Goal: Transaction & Acquisition: Purchase product/service

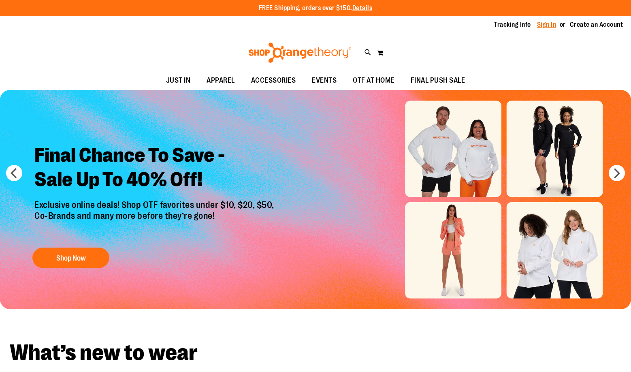
click at [548, 24] on link "Sign In" at bounding box center [546, 24] width 19 height 9
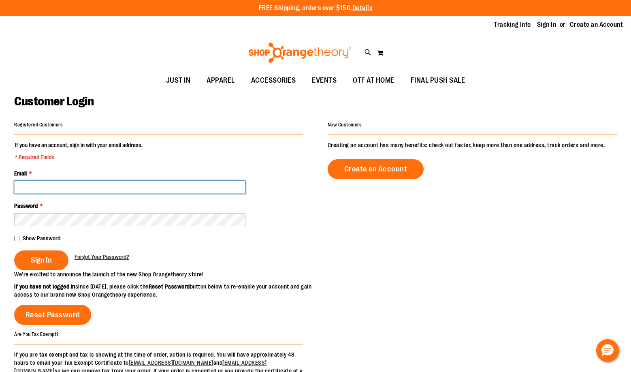
click at [186, 186] on input "Email *" at bounding box center [129, 187] width 231 height 13
paste input "**********"
type input "**********"
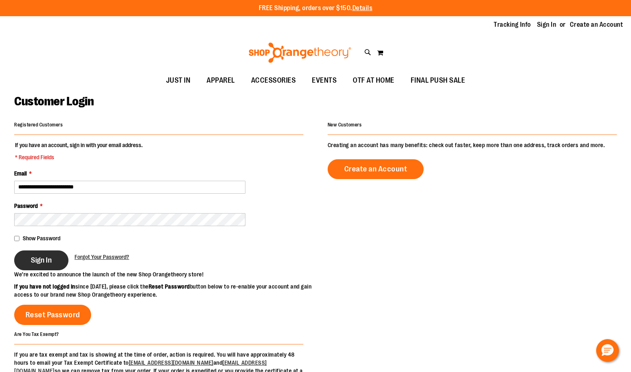
click at [52, 257] on button "Sign In" at bounding box center [41, 260] width 54 height 20
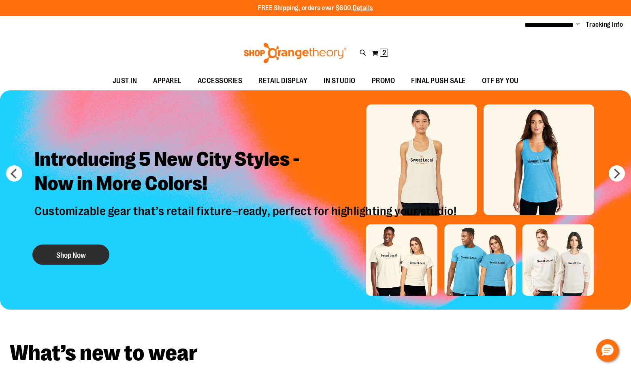
click at [61, 249] on button "Shop Now" at bounding box center [70, 255] width 77 height 20
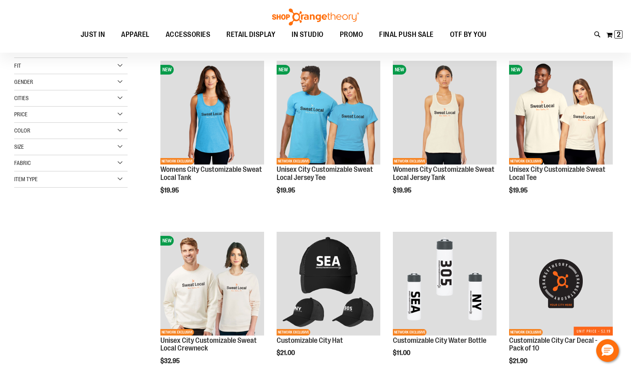
scroll to position [121, 0]
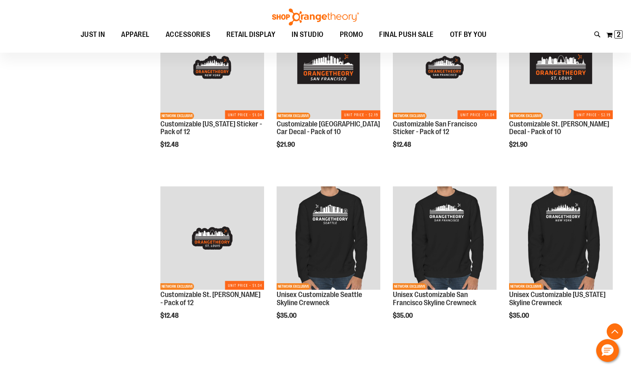
scroll to position [688, 0]
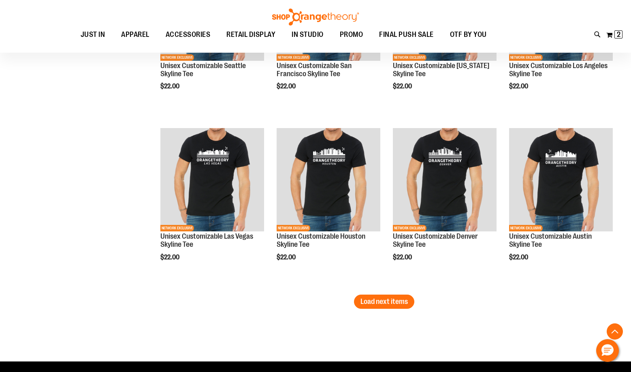
scroll to position [1417, 0]
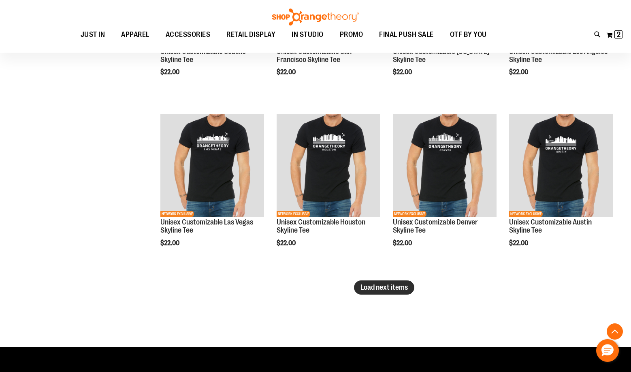
click at [399, 290] on span "Load next items" at bounding box center [383, 287] width 47 height 8
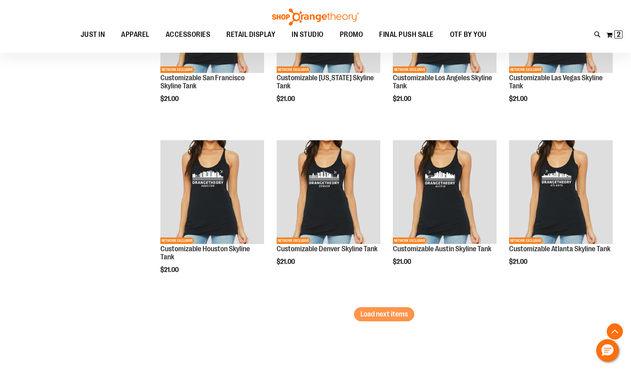
scroll to position [1903, 0]
click at [389, 313] on span "Load next items" at bounding box center [383, 313] width 47 height 8
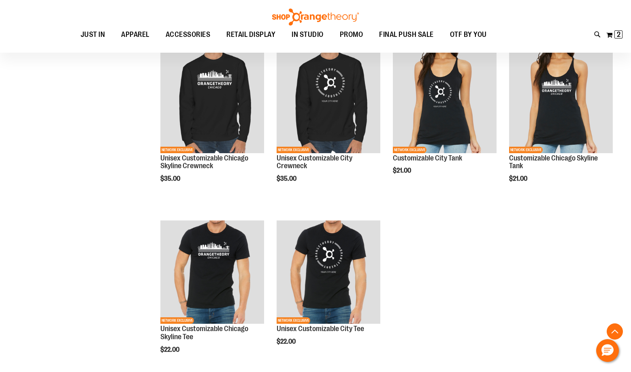
scroll to position [2186, 0]
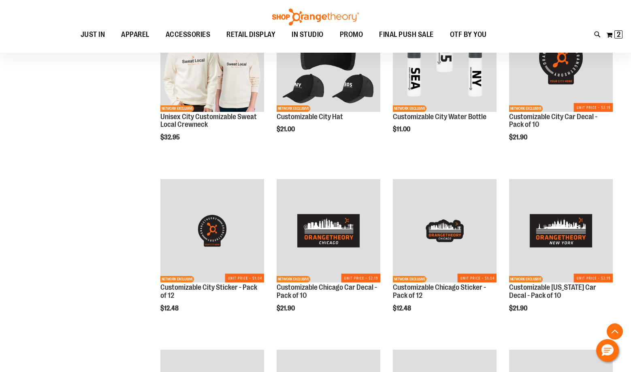
scroll to position [243, 0]
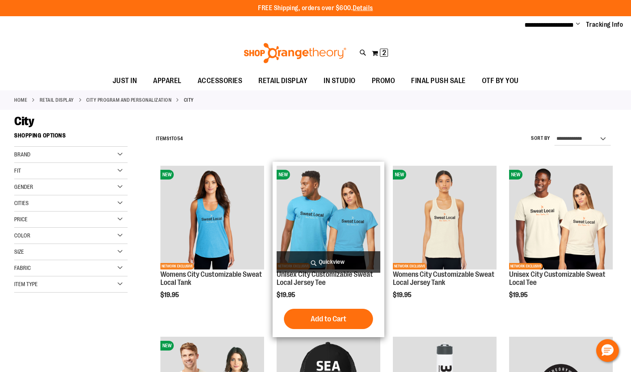
click at [317, 261] on span "Quickview" at bounding box center [329, 261] width 104 height 21
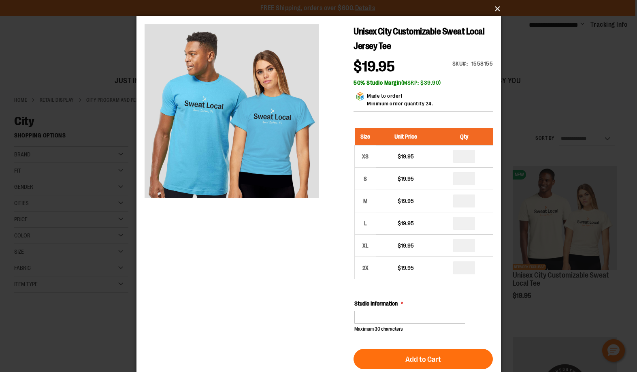
click at [497, 7] on button "×" at bounding box center [321, 9] width 364 height 18
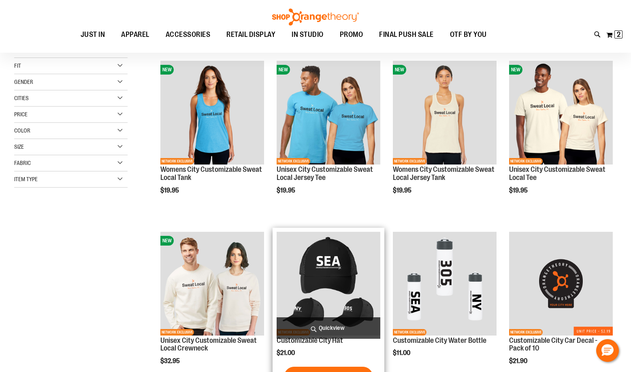
scroll to position [121, 0]
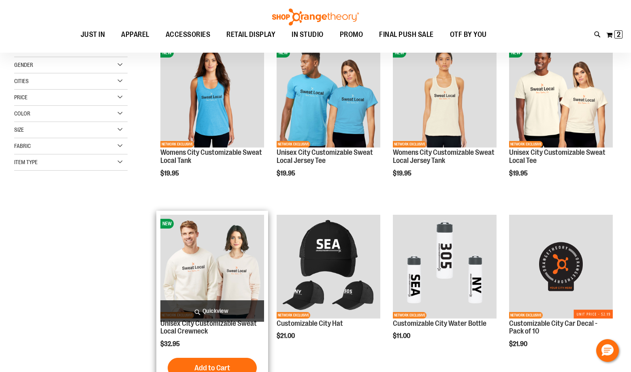
click at [225, 289] on img "product" at bounding box center [212, 267] width 104 height 104
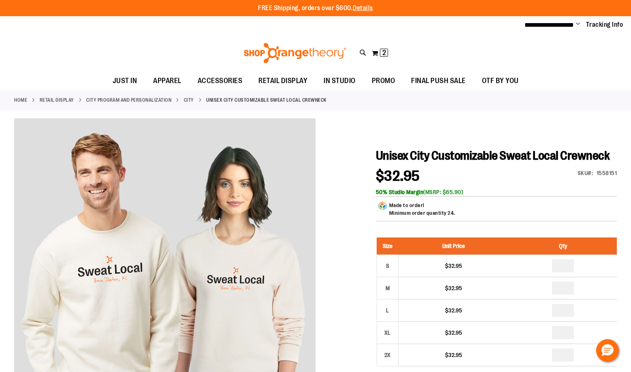
click at [145, 59] on div "Toggle Nav Search Popular Suggestions Advanced Search" at bounding box center [315, 52] width 631 height 37
click at [314, 50] on img at bounding box center [295, 53] width 105 height 20
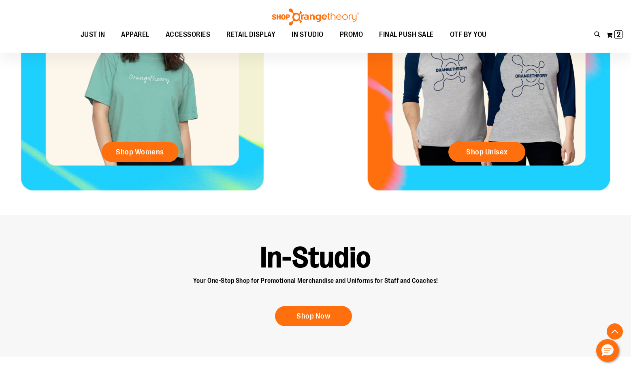
scroll to position [404, 0]
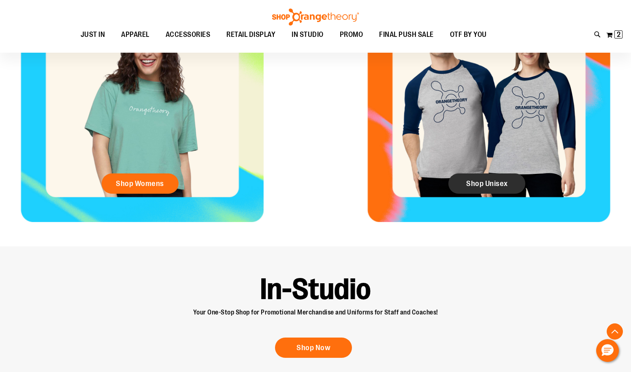
click at [486, 183] on span "Shop Unisex" at bounding box center [487, 183] width 42 height 9
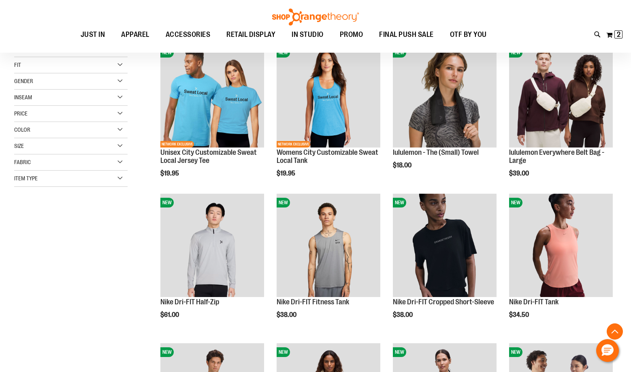
scroll to position [162, 0]
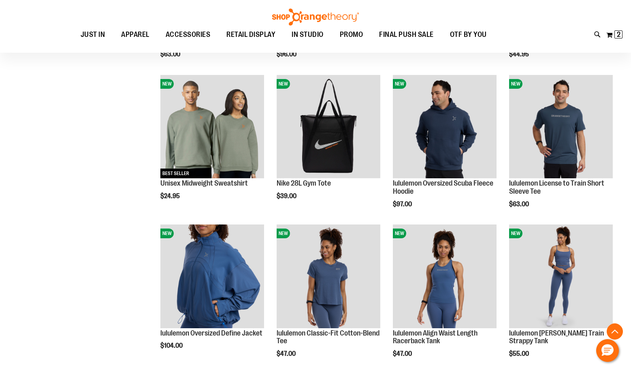
scroll to position [526, 0]
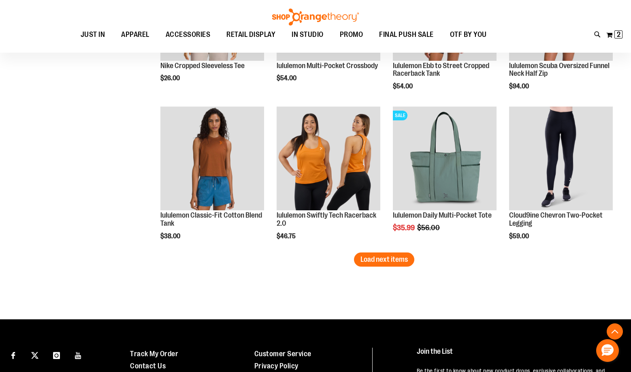
scroll to position [1295, 0]
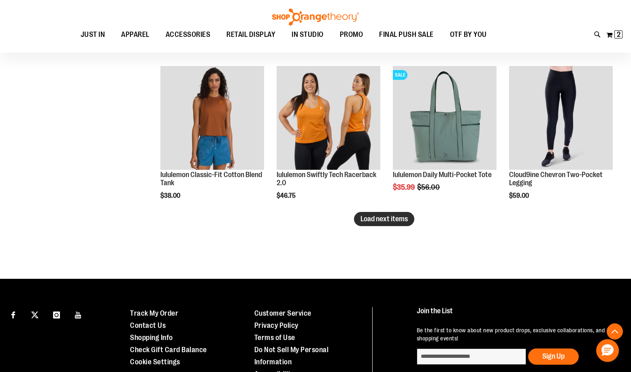
click at [381, 215] on span "Load next items" at bounding box center [383, 219] width 47 height 8
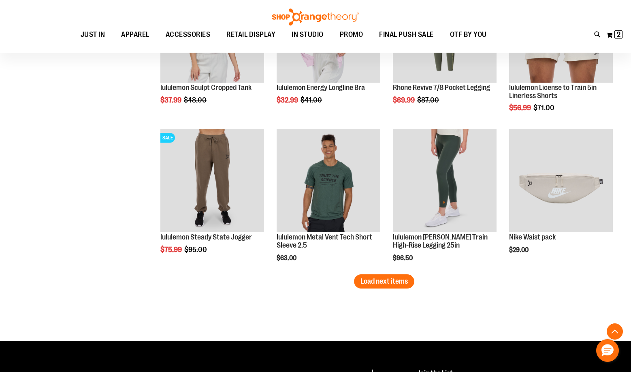
scroll to position [1700, 0]
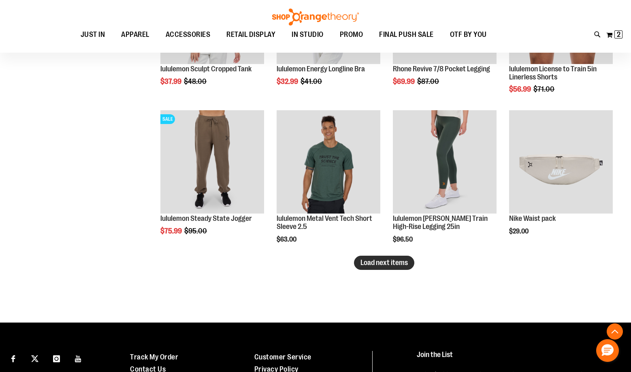
click at [394, 259] on span "Load next items" at bounding box center [383, 262] width 47 height 8
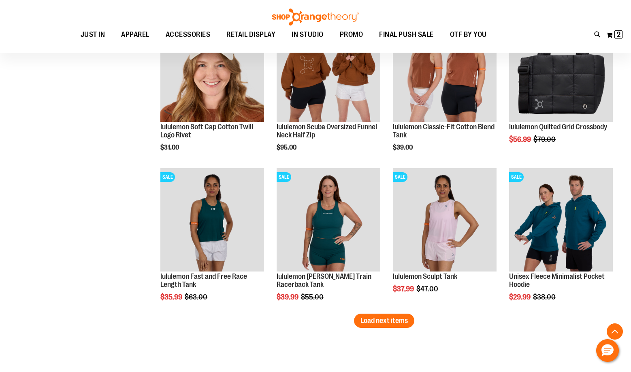
scroll to position [2105, 0]
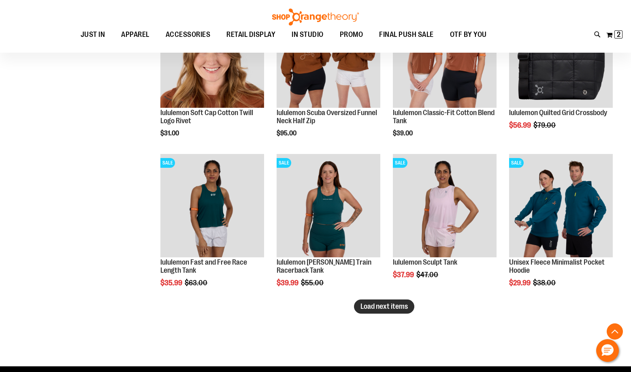
click at [396, 305] on span "Load next items" at bounding box center [383, 306] width 47 height 8
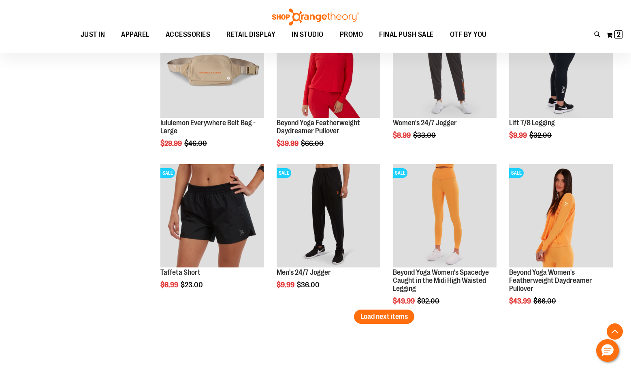
scroll to position [2550, 0]
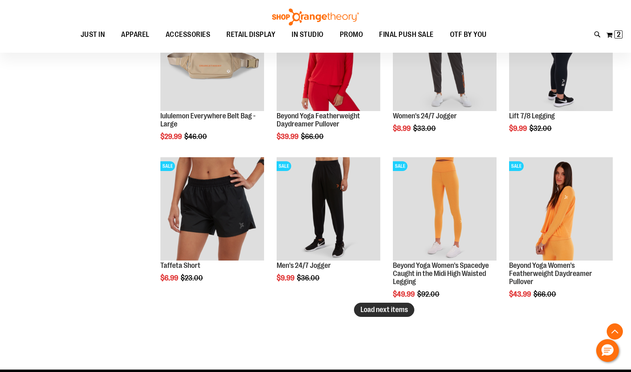
click at [383, 308] on span "Load next items" at bounding box center [383, 309] width 47 height 8
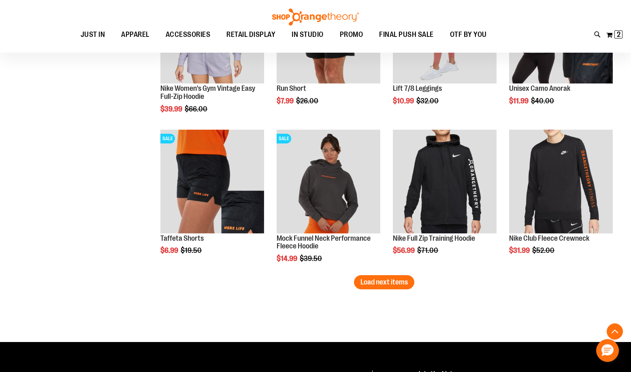
scroll to position [3036, 0]
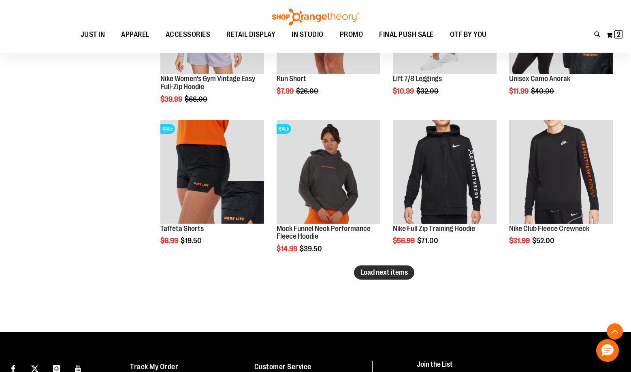
click at [370, 273] on span "Load next items" at bounding box center [383, 272] width 47 height 8
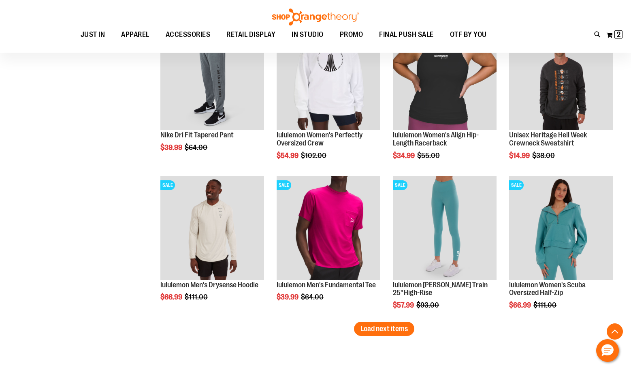
scroll to position [3482, 0]
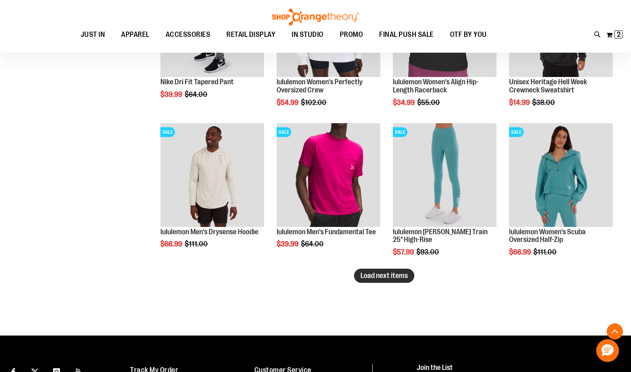
click at [368, 275] on span "Load next items" at bounding box center [383, 275] width 47 height 8
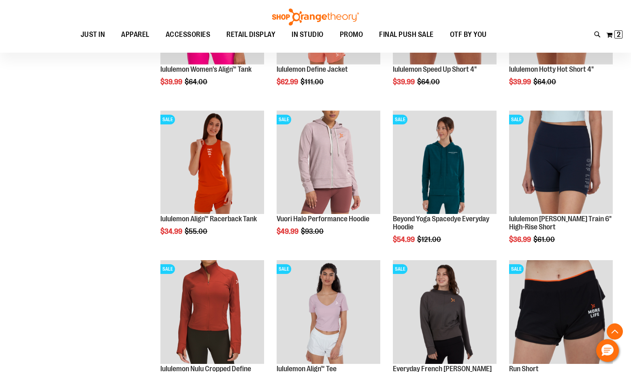
scroll to position [3886, 0]
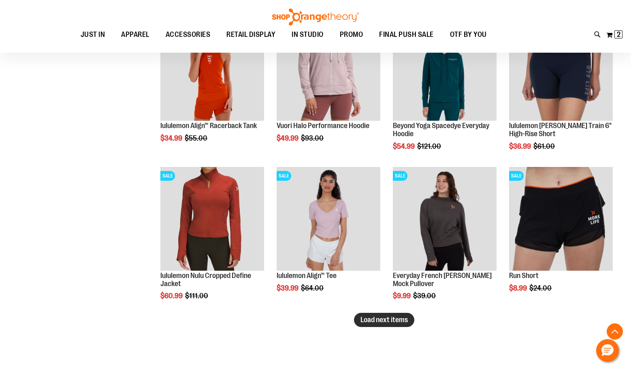
click at [390, 319] on span "Load next items" at bounding box center [383, 319] width 47 height 8
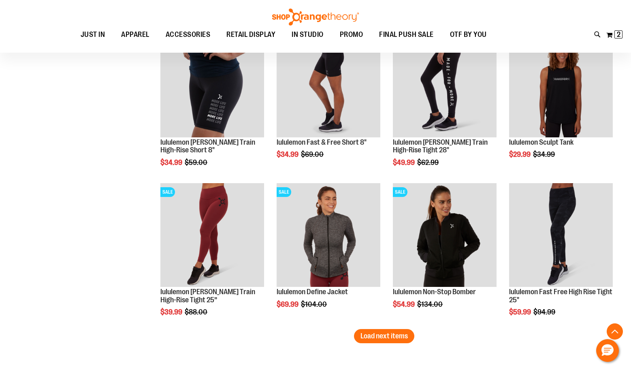
scroll to position [4372, 0]
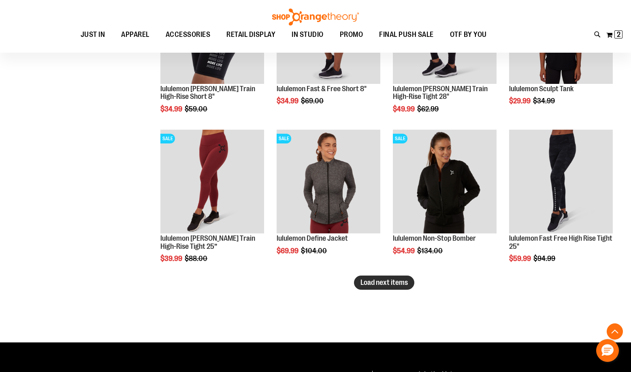
click at [385, 283] on span "Load next items" at bounding box center [383, 282] width 47 height 8
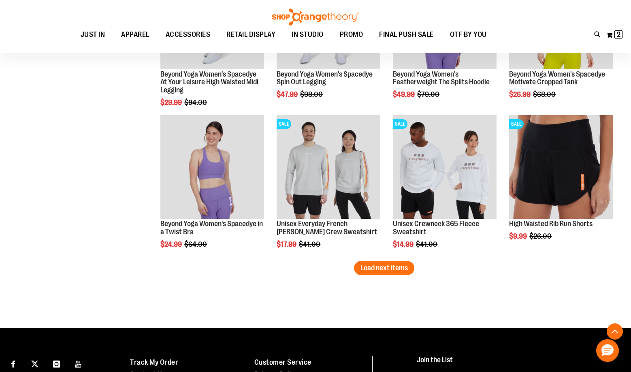
scroll to position [4858, 0]
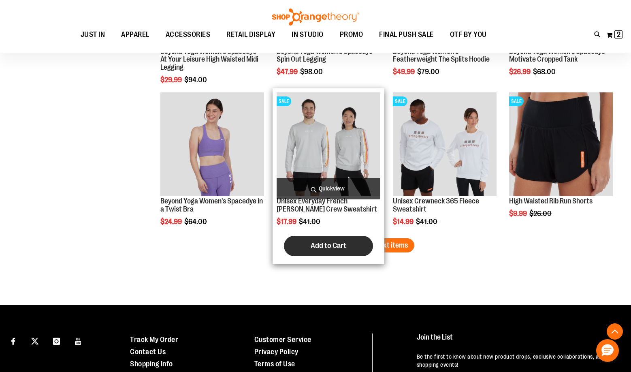
drag, startPoint x: 373, startPoint y: 245, endPoint x: 339, endPoint y: 249, distance: 34.7
click at [373, 245] on span "Load next items" at bounding box center [383, 245] width 47 height 8
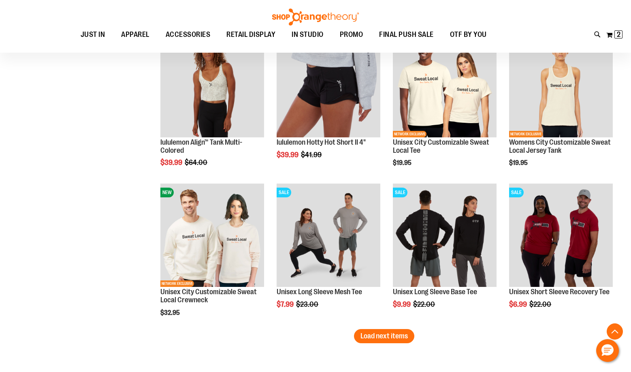
scroll to position [5263, 0]
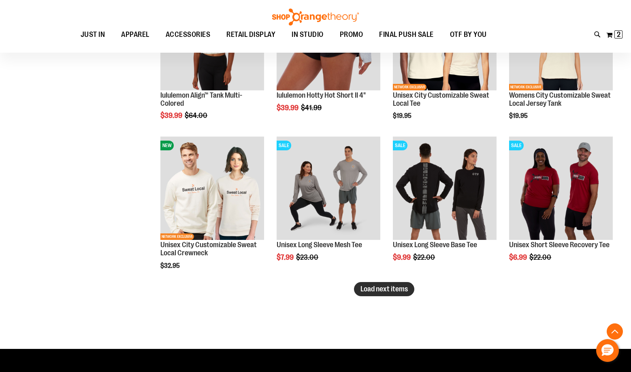
click at [368, 289] on span "Load next items" at bounding box center [383, 289] width 47 height 8
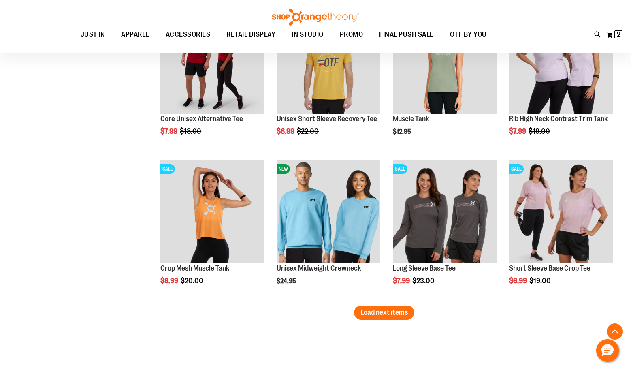
scroll to position [5708, 0]
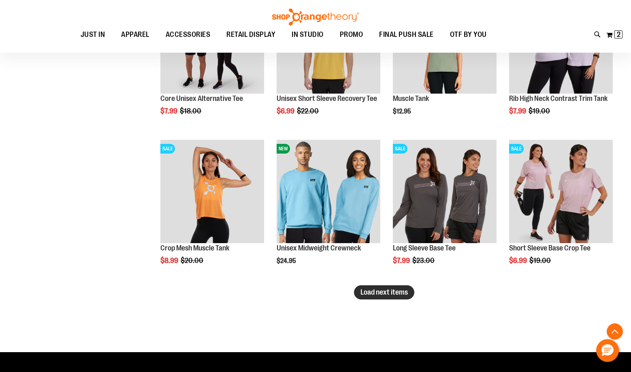
click at [367, 292] on span "Load next items" at bounding box center [383, 292] width 47 height 8
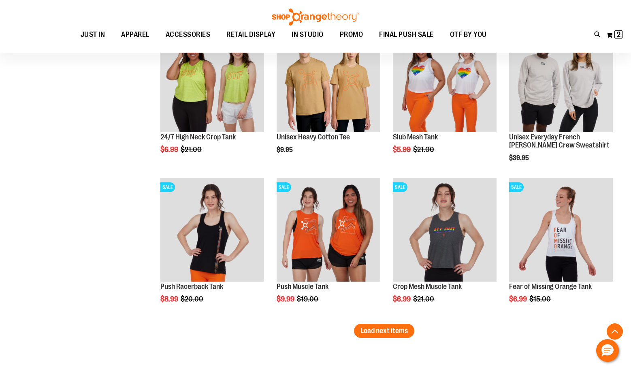
scroll to position [6154, 0]
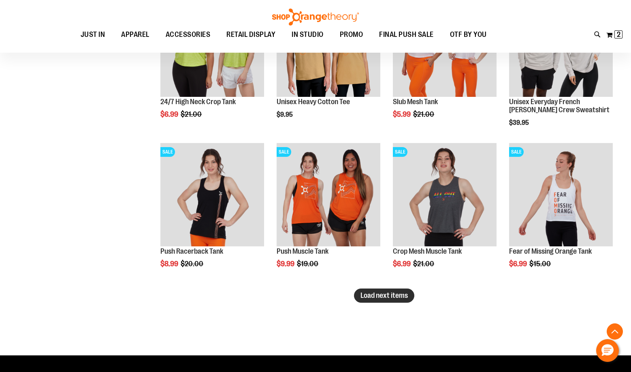
click at [375, 295] on span "Load next items" at bounding box center [383, 295] width 47 height 8
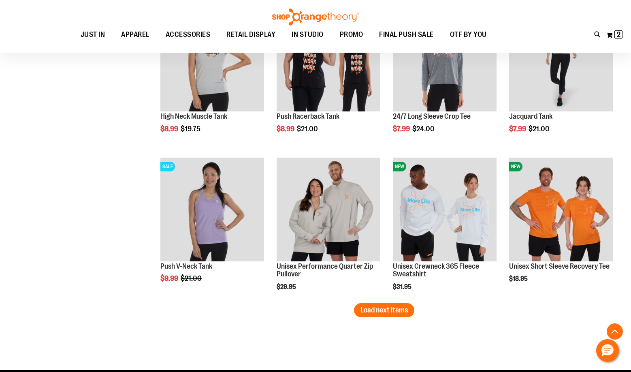
scroll to position [6599, 0]
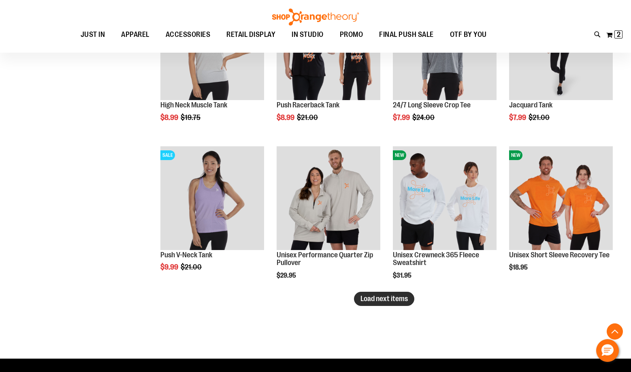
click at [382, 304] on button "Load next items" at bounding box center [384, 299] width 60 height 14
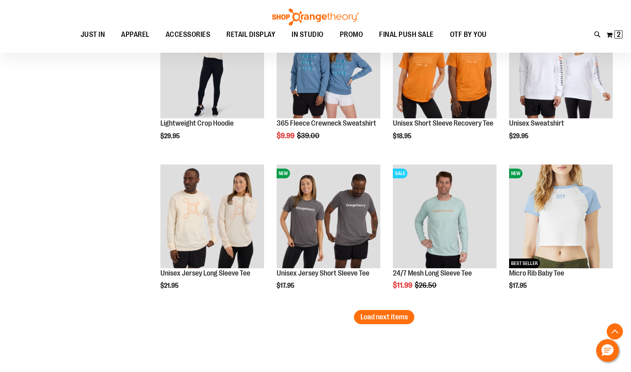
scroll to position [7045, 0]
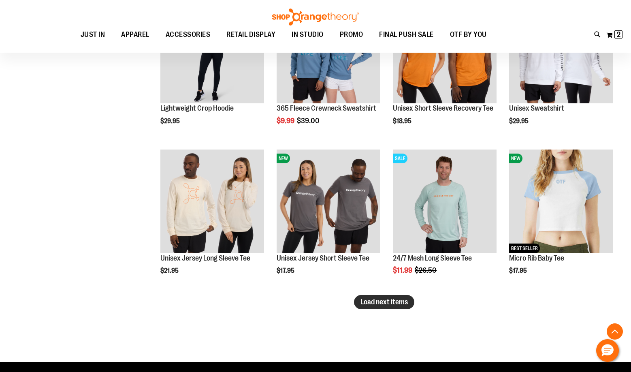
click at [381, 303] on span "Load next items" at bounding box center [383, 302] width 47 height 8
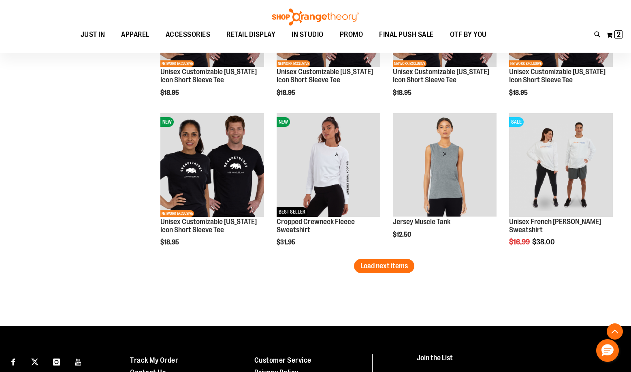
scroll to position [7530, 0]
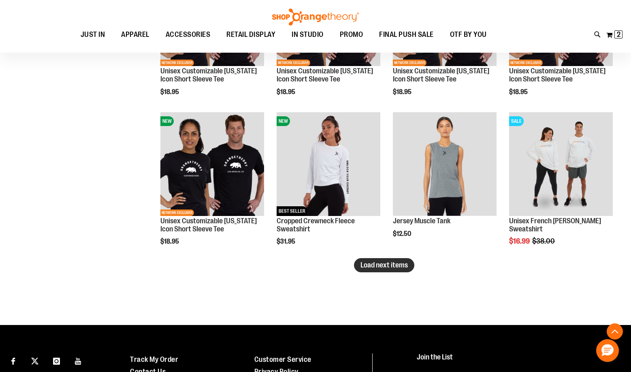
click at [375, 258] on button "Load next items" at bounding box center [384, 265] width 60 height 14
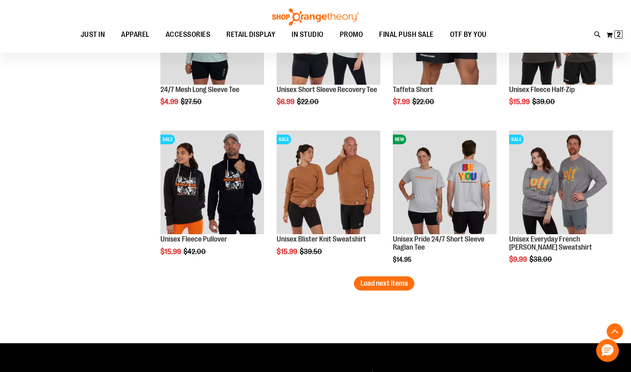
scroll to position [7976, 0]
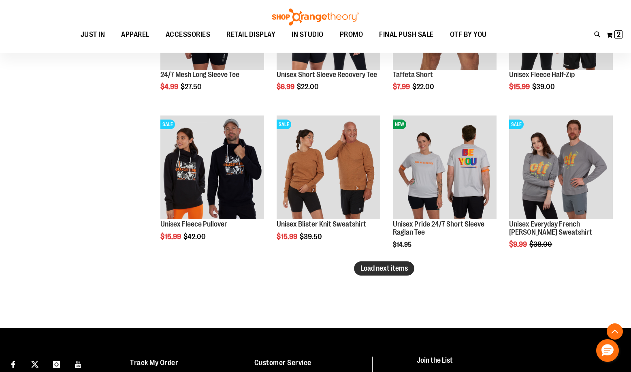
click at [398, 271] on span "Load next items" at bounding box center [383, 268] width 47 height 8
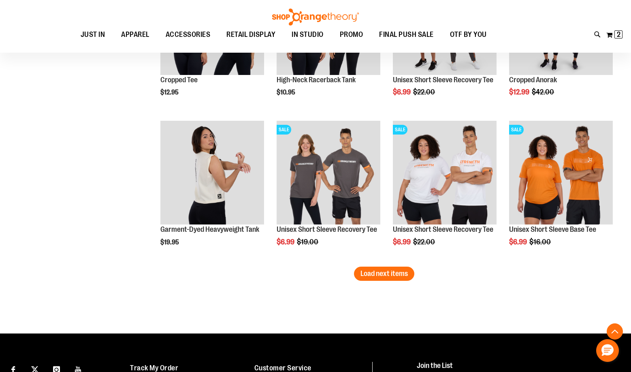
scroll to position [8421, 0]
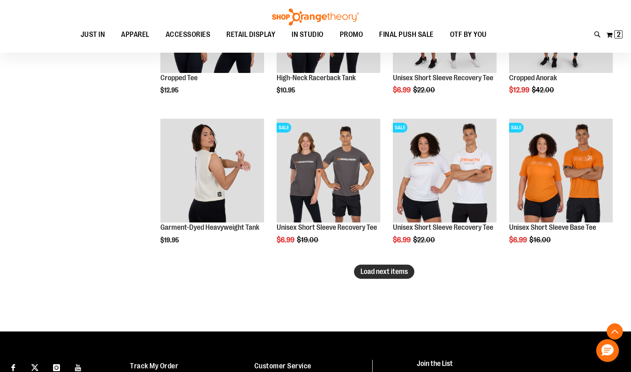
click at [396, 275] on span "Load next items" at bounding box center [383, 271] width 47 height 8
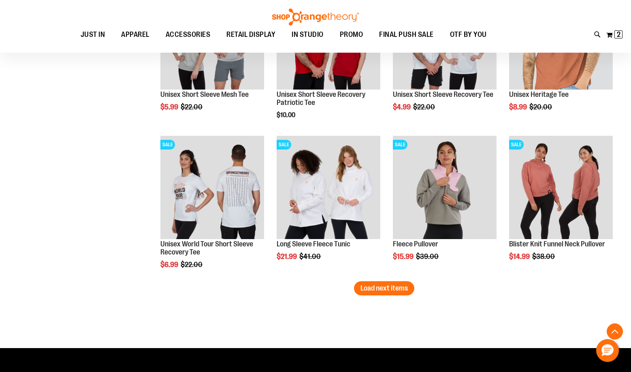
scroll to position [8867, 0]
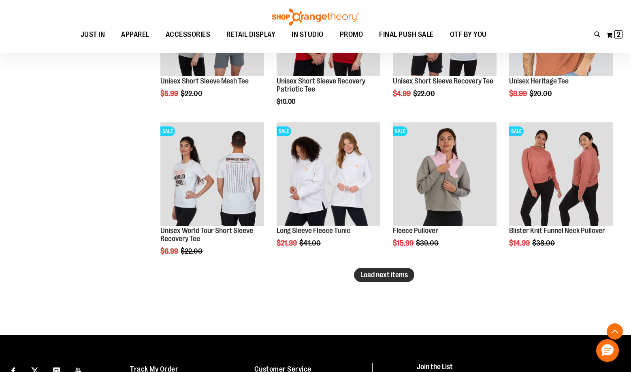
click at [405, 273] on span "Load next items" at bounding box center [383, 274] width 47 height 8
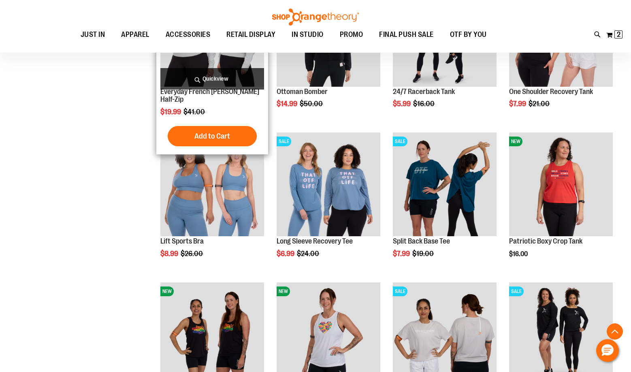
scroll to position [9029, 0]
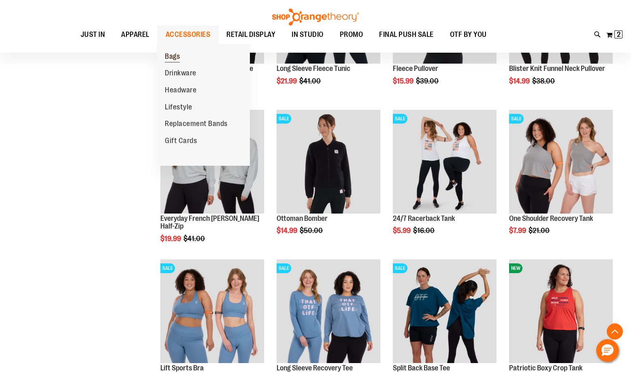
click at [175, 56] on span "Bags" at bounding box center [172, 57] width 15 height 10
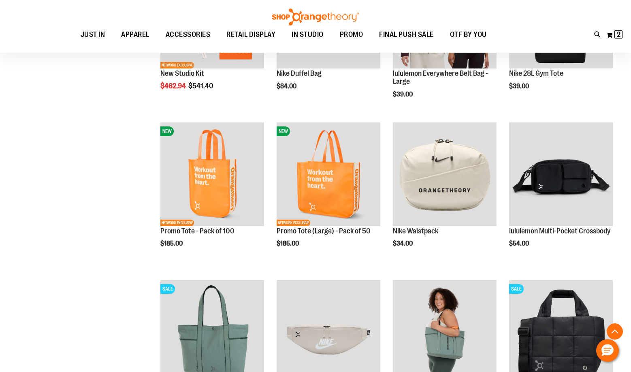
scroll to position [202, 0]
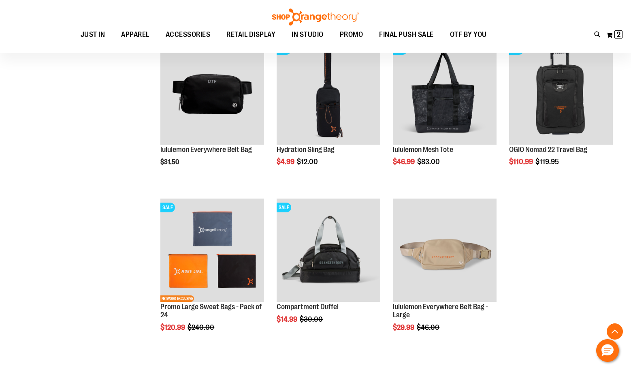
scroll to position [607, 0]
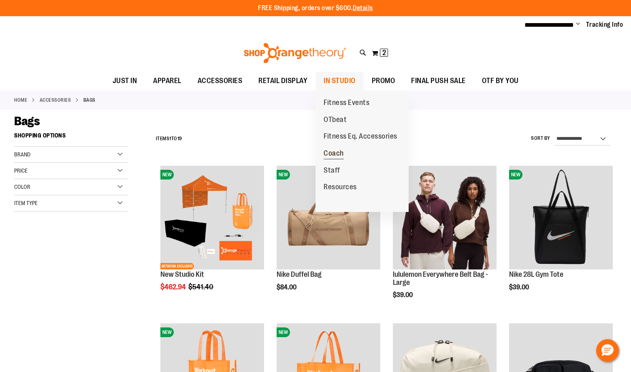
click at [333, 154] on span "Coach" at bounding box center [334, 154] width 20 height 10
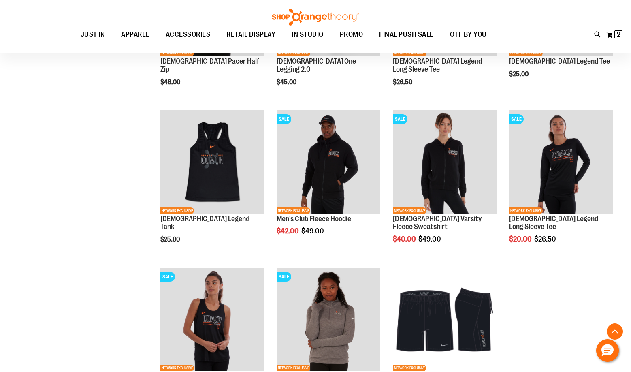
scroll to position [526, 0]
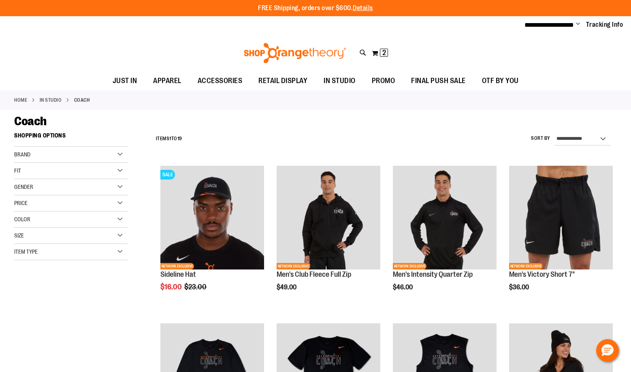
click at [576, 20] on li "Change My Account Sign Out" at bounding box center [578, 25] width 4 height 10
click at [571, 24] on span "**********" at bounding box center [548, 25] width 49 height 6
click at [576, 23] on span "Change" at bounding box center [578, 25] width 4 height 8
click at [531, 53] on link "Sign Out" at bounding box center [548, 54] width 71 height 15
